Goal: Entertainment & Leisure: Consume media (video, audio)

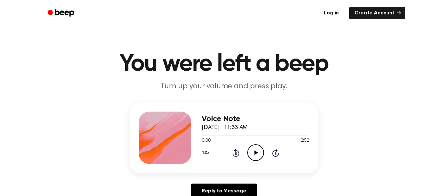
click at [209, 153] on button "1.0x" at bounding box center [207, 152] width 10 height 11
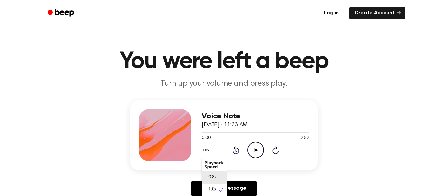
click at [212, 177] on span "0.8x" at bounding box center [212, 177] width 8 height 7
click at [254, 149] on icon "Play Audio" at bounding box center [255, 150] width 17 height 17
click at [255, 146] on icon "Pause Audio" at bounding box center [255, 150] width 17 height 17
click at [255, 146] on icon "Play Audio" at bounding box center [255, 150] width 17 height 17
click at [255, 146] on icon "Pause Audio" at bounding box center [255, 150] width 17 height 17
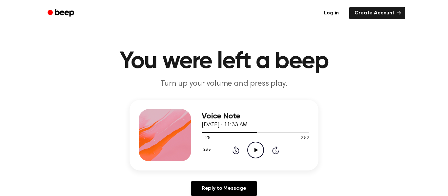
click at [255, 146] on icon "Play Audio" at bounding box center [255, 150] width 17 height 17
click at [255, 146] on icon "Pause Audio" at bounding box center [255, 150] width 17 height 17
click at [255, 146] on icon "Play Audio" at bounding box center [255, 150] width 17 height 17
click at [236, 149] on icon "Rewind 5 seconds" at bounding box center [235, 150] width 7 height 9
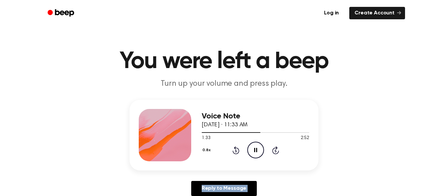
click at [236, 149] on icon "Rewind 5 seconds" at bounding box center [235, 150] width 7 height 9
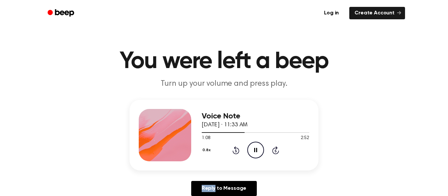
click at [236, 149] on icon "Rewind 5 seconds" at bounding box center [235, 150] width 7 height 9
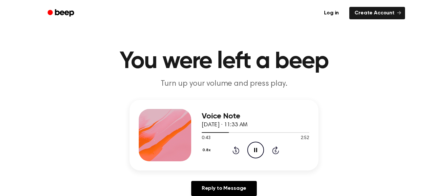
click at [236, 149] on icon "Rewind 5 seconds" at bounding box center [235, 150] width 7 height 9
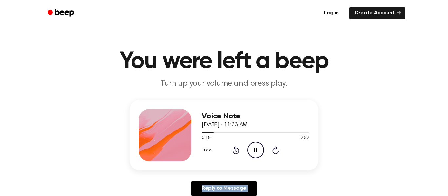
click at [236, 149] on icon "Rewind 5 seconds" at bounding box center [235, 150] width 7 height 9
click at [253, 147] on icon "Pause Audio" at bounding box center [255, 150] width 17 height 17
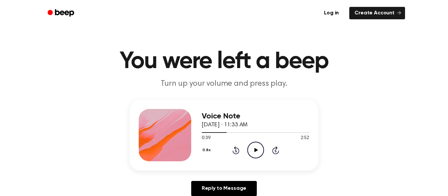
click at [253, 147] on icon "Play Audio" at bounding box center [255, 150] width 17 height 17
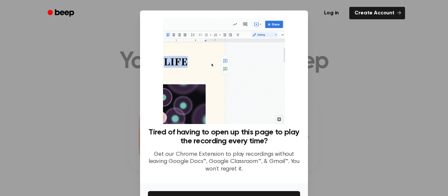
click at [392, 149] on div at bounding box center [224, 98] width 448 height 196
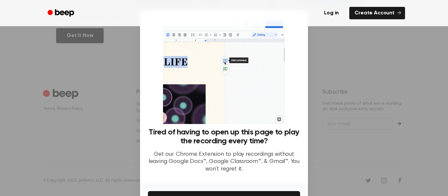
scroll to position [42, 0]
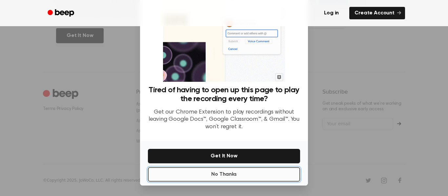
click at [229, 177] on button "No Thanks" at bounding box center [224, 174] width 152 height 14
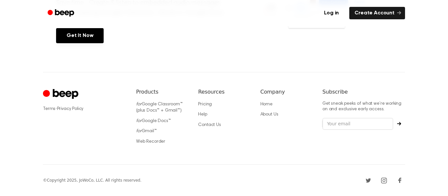
scroll to position [0, 0]
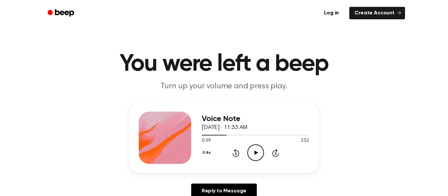
click at [260, 153] on icon "Play Audio" at bounding box center [255, 153] width 17 height 17
click at [256, 150] on icon "Pause Audio" at bounding box center [255, 153] width 17 height 17
click at [256, 150] on icon "Play Audio" at bounding box center [255, 153] width 17 height 17
click at [256, 150] on icon "Pause Audio" at bounding box center [255, 153] width 17 height 17
click at [135, 179] on div "Voice Note [DATE] · 11:33 AM 2:20 2:52 Your browser does not support the [objec…" at bounding box center [224, 154] width 432 height 102
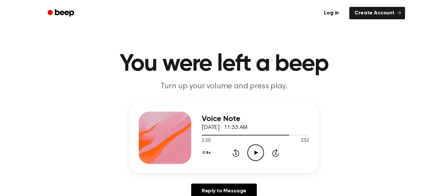
click at [254, 149] on icon "Play Audio" at bounding box center [255, 153] width 17 height 17
drag, startPoint x: 305, startPoint y: 134, endPoint x: 230, endPoint y: 130, distance: 74.5
click at [230, 130] on div "Voice Note [DATE] · 11:33 AM 2:52 2:52 Your browser does not support the [objec…" at bounding box center [255, 138] width 107 height 52
click at [306, 135] on span at bounding box center [306, 135] width 5 height 5
click at [201, 135] on div "Voice Note [DATE] · 11:33 AM 2:47 2:52 Your browser does not support the [objec…" at bounding box center [223, 138] width 189 height 71
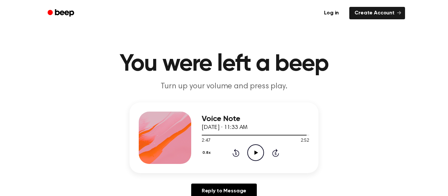
click at [233, 154] on icon at bounding box center [235, 153] width 7 height 8
click at [235, 151] on icon at bounding box center [235, 153] width 7 height 8
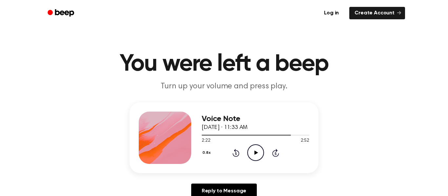
click at [235, 151] on icon at bounding box center [235, 153] width 7 height 8
click at [234, 151] on icon at bounding box center [235, 153] width 7 height 8
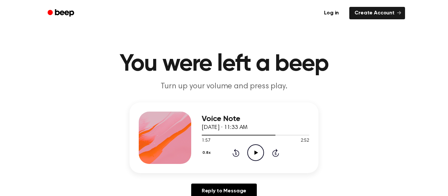
click at [235, 154] on icon at bounding box center [236, 153] width 2 height 3
click at [235, 154] on icon "Rewind 5 seconds" at bounding box center [235, 153] width 7 height 9
click at [236, 154] on icon "Rewind 5 seconds" at bounding box center [235, 153] width 7 height 9
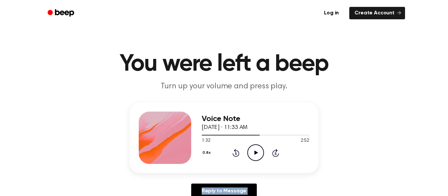
click at [236, 154] on icon "Rewind 5 seconds" at bounding box center [235, 153] width 7 height 9
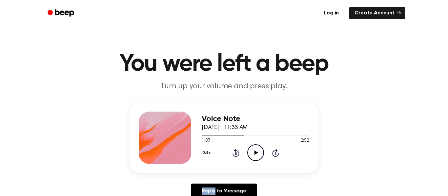
click at [236, 154] on icon "Rewind 5 seconds" at bounding box center [235, 153] width 7 height 9
click at [236, 154] on icon at bounding box center [236, 153] width 2 height 3
click at [237, 151] on icon at bounding box center [235, 153] width 7 height 8
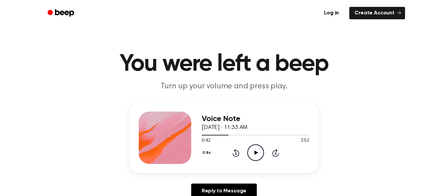
click at [235, 151] on icon at bounding box center [235, 153] width 7 height 8
click at [235, 149] on icon "Rewind 5 seconds" at bounding box center [235, 153] width 7 height 9
click at [237, 150] on icon "Rewind 5 seconds" at bounding box center [235, 153] width 7 height 9
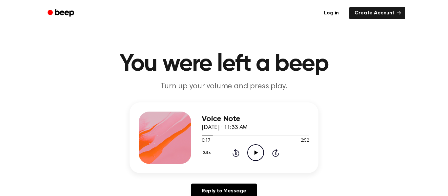
click at [237, 150] on icon "Rewind 5 seconds" at bounding box center [235, 153] width 7 height 9
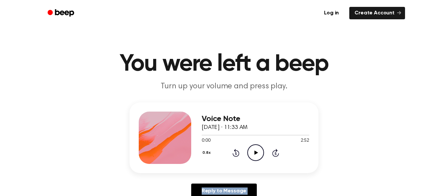
click at [258, 150] on icon "Play Audio" at bounding box center [255, 153] width 17 height 17
click at [254, 151] on icon at bounding box center [256, 153] width 4 height 4
click at [254, 151] on icon at bounding box center [255, 153] width 3 height 4
click at [255, 152] on icon at bounding box center [256, 153] width 4 height 4
click at [255, 152] on icon "Pause Audio" at bounding box center [255, 153] width 17 height 17
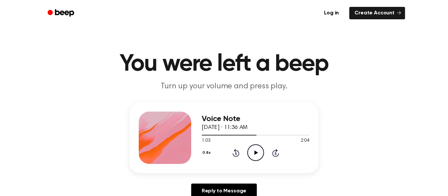
click at [255, 152] on icon at bounding box center [256, 153] width 4 height 4
click at [255, 152] on icon "Pause Audio" at bounding box center [255, 153] width 17 height 17
click at [255, 152] on icon at bounding box center [256, 153] width 4 height 4
click at [255, 152] on icon "Pause Audio" at bounding box center [255, 153] width 17 height 17
click at [255, 152] on icon at bounding box center [256, 153] width 4 height 4
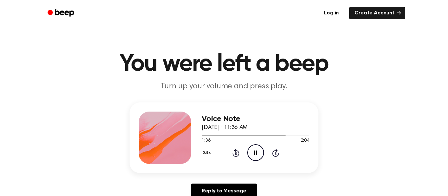
click at [255, 152] on icon "Pause Audio" at bounding box center [255, 153] width 17 height 17
click at [255, 152] on icon at bounding box center [256, 153] width 4 height 4
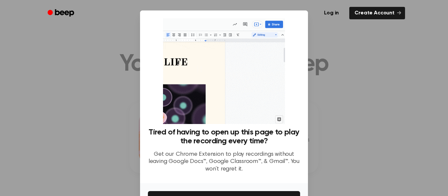
scroll to position [42, 0]
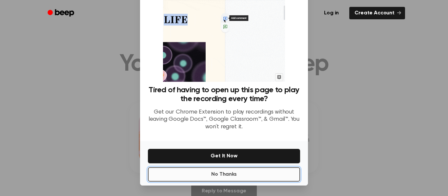
click at [199, 172] on button "No Thanks" at bounding box center [224, 174] width 152 height 14
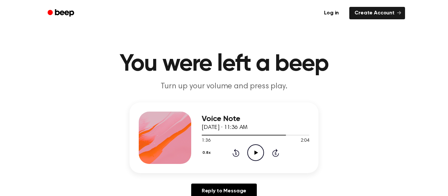
click at [253, 151] on icon "Play Audio" at bounding box center [255, 153] width 17 height 17
click at [230, 149] on div "0.8x Rewind 5 seconds Pause Audio Skip 5 seconds" at bounding box center [255, 153] width 107 height 17
click at [233, 150] on icon at bounding box center [235, 153] width 7 height 8
click at [254, 148] on icon "Pause Audio" at bounding box center [255, 153] width 17 height 17
click at [233, 147] on div "0.8x Rewind 5 seconds Play Audio Skip 5 seconds" at bounding box center [255, 153] width 107 height 17
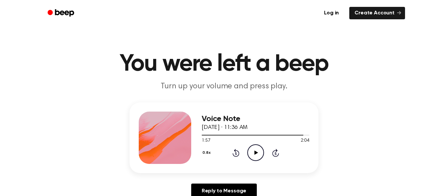
click at [234, 151] on icon at bounding box center [235, 153] width 7 height 8
click at [253, 152] on icon "Play Audio" at bounding box center [255, 153] width 17 height 17
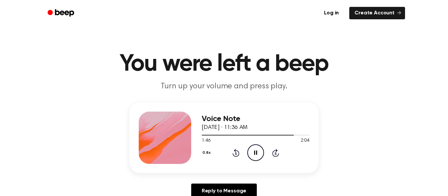
click at [255, 152] on icon "Pause Audio" at bounding box center [255, 153] width 17 height 17
click at [235, 155] on icon at bounding box center [236, 153] width 2 height 3
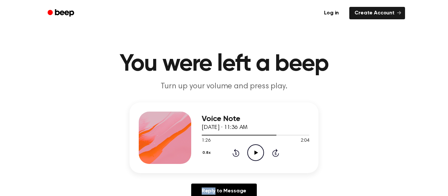
click at [235, 155] on icon at bounding box center [236, 153] width 2 height 3
click at [250, 149] on icon "Play Audio" at bounding box center [255, 153] width 17 height 17
click at [250, 149] on icon "Pause Audio" at bounding box center [255, 153] width 17 height 17
click at [250, 149] on icon "Play Audio" at bounding box center [255, 153] width 17 height 17
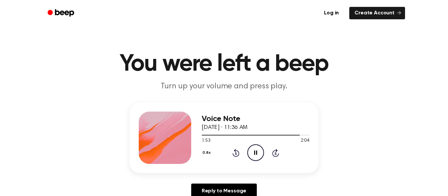
click at [250, 149] on icon "Pause Audio" at bounding box center [255, 153] width 17 height 17
